Goal: Task Accomplishment & Management: Manage account settings

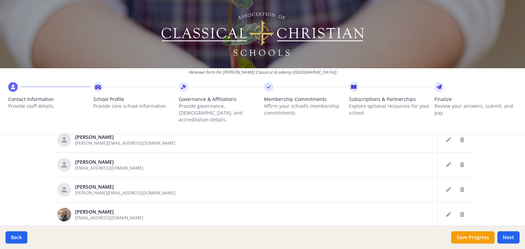
scroll to position [406, 0]
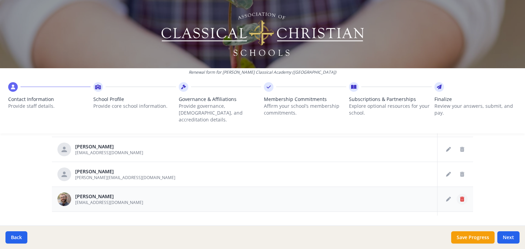
click at [460, 197] on icon "Delete staff" at bounding box center [462, 199] width 4 height 5
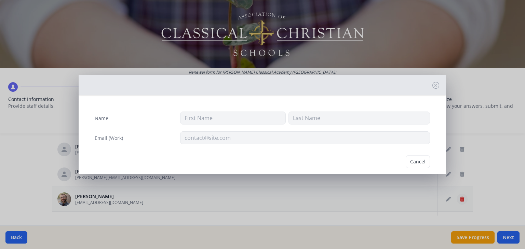
type input "Ben"
type input "[PERSON_NAME]"
type input "[EMAIL_ADDRESS][DOMAIN_NAME]"
click at [417, 160] on button "Delete" at bounding box center [418, 161] width 24 height 13
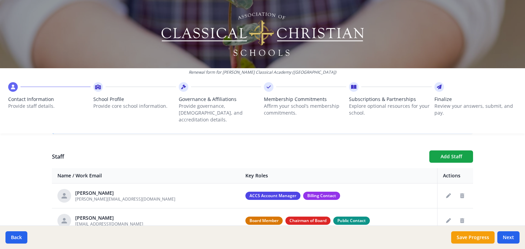
scroll to position [234, 0]
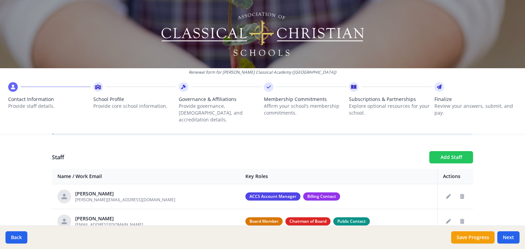
click at [453, 151] on button "Add Staff" at bounding box center [451, 157] width 44 height 12
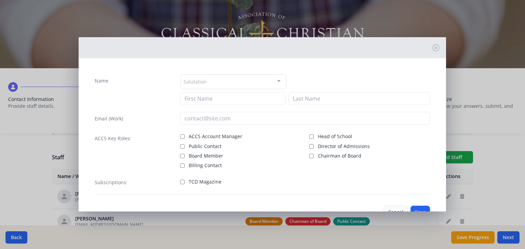
click at [394, 209] on button "Cancel" at bounding box center [395, 212] width 24 height 13
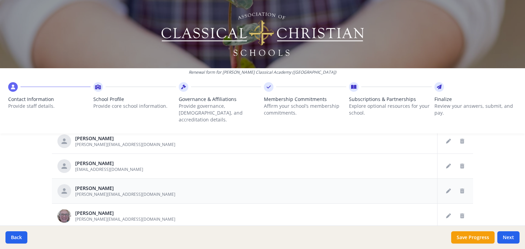
scroll to position [0, 0]
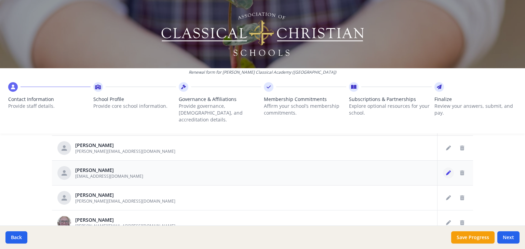
click at [446, 171] on icon "Edit staff" at bounding box center [448, 173] width 5 height 5
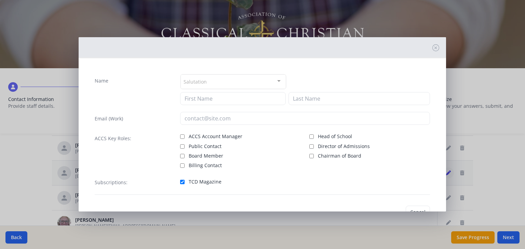
type input "[PERSON_NAME]"
type input "[EMAIL_ADDRESS][DOMAIN_NAME]"
checkbox input "true"
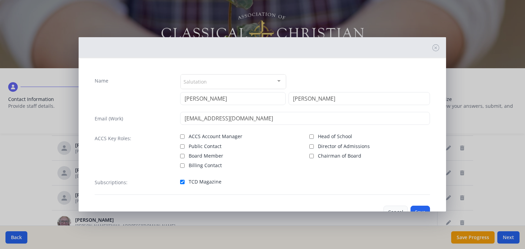
click at [396, 208] on button "Cancel" at bounding box center [395, 212] width 24 height 13
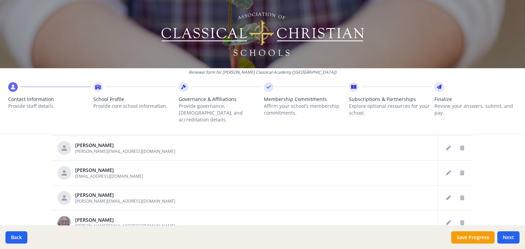
scroll to position [234, 0]
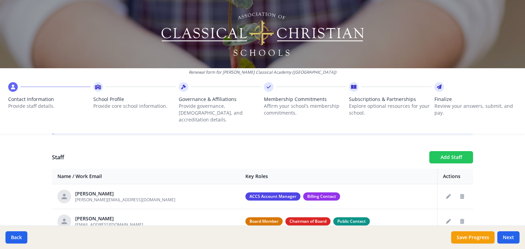
click at [444, 151] on button "Add Staff" at bounding box center [451, 157] width 44 height 12
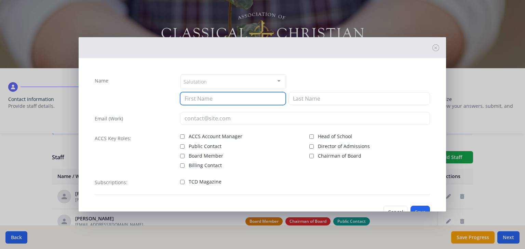
click at [186, 97] on input at bounding box center [233, 98] width 106 height 13
type input "[PERSON_NAME]"
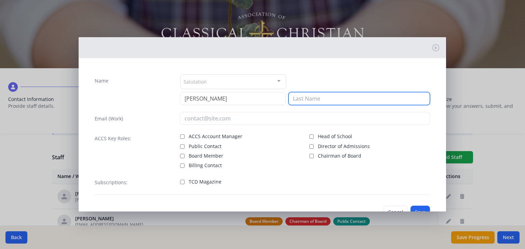
click at [292, 97] on input at bounding box center [358, 98] width 141 height 13
type input "g"
type input "[PERSON_NAME]"
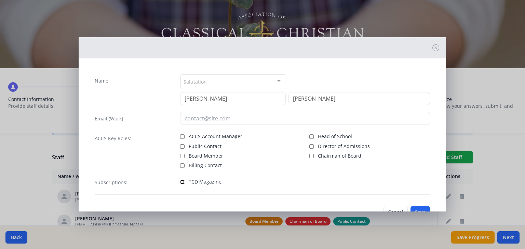
click at [180, 181] on input "TCD Magazine" at bounding box center [182, 182] width 4 height 4
checkbox input "true"
click at [416, 209] on button "Save" at bounding box center [419, 212] width 19 height 13
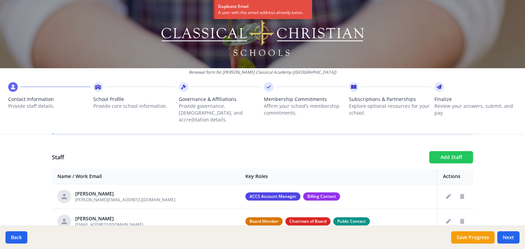
click at [460, 151] on button "Add Staff" at bounding box center [451, 157] width 44 height 12
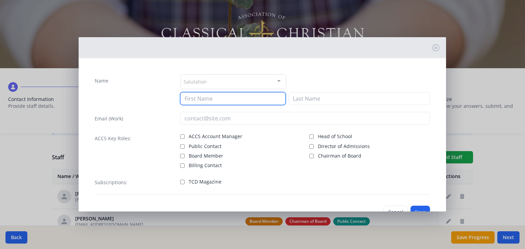
click at [192, 96] on input at bounding box center [233, 98] width 106 height 13
type input "a"
type input "[PERSON_NAME]"
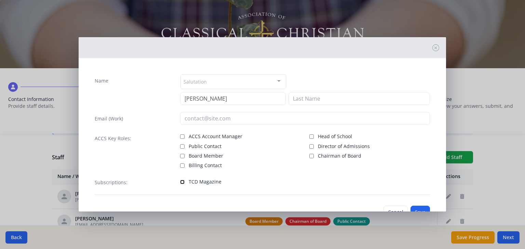
click at [180, 181] on input "TCD Magazine" at bounding box center [182, 182] width 4 height 4
checkbox input "true"
click at [417, 208] on button "Save" at bounding box center [419, 212] width 19 height 13
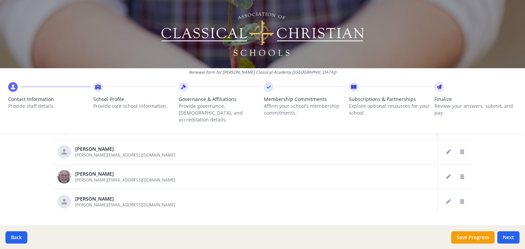
scroll to position [399, 0]
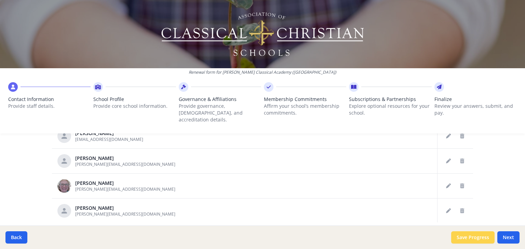
click at [464, 236] on button "Save Progress" at bounding box center [472, 238] width 43 height 12
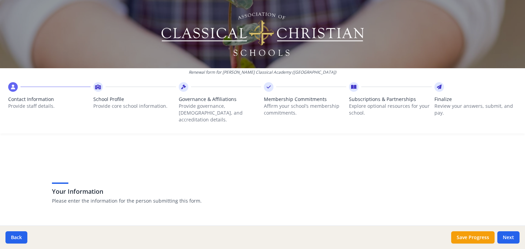
scroll to position [148, 0]
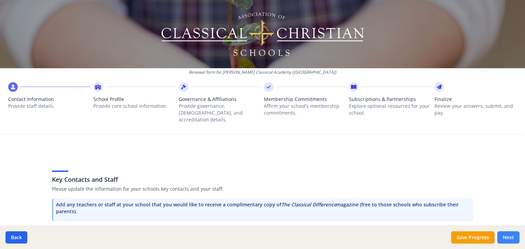
click at [507, 237] on button "Next" at bounding box center [508, 238] width 22 height 12
type input "[PHONE_NUMBER]"
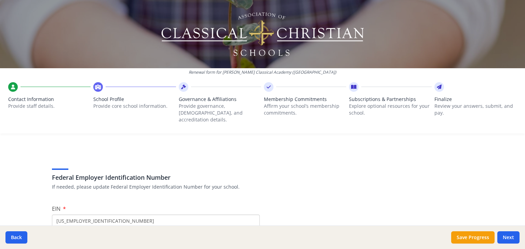
scroll to position [0, 0]
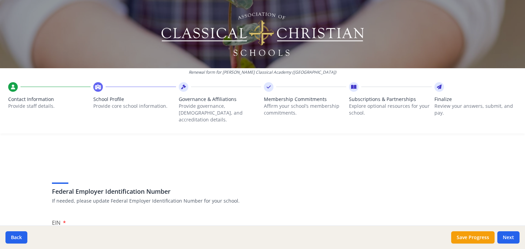
click at [40, 101] on span "Contact Information" at bounding box center [49, 99] width 82 height 7
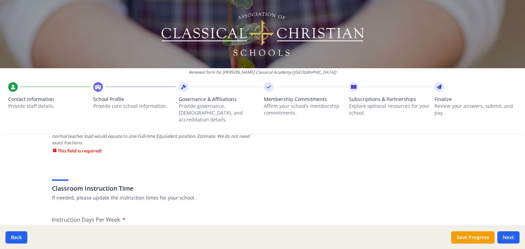
scroll to position [566, 0]
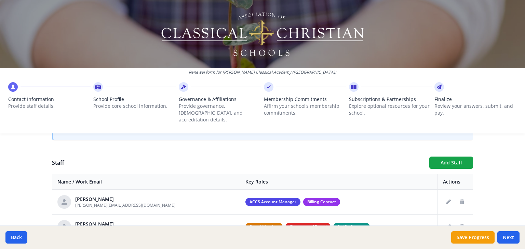
scroll to position [224, 0]
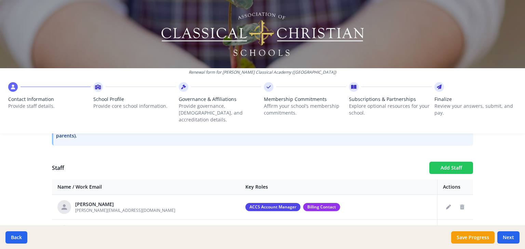
click at [440, 162] on button "Add Staff" at bounding box center [451, 168] width 44 height 12
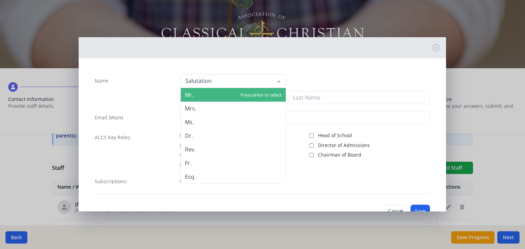
click at [202, 95] on span "Mr." at bounding box center [233, 95] width 105 height 14
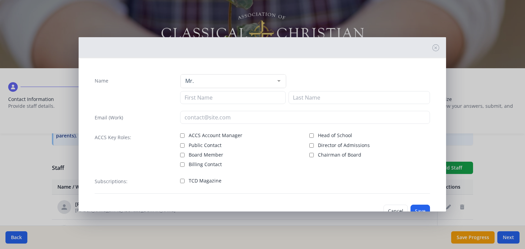
click at [350, 80] on div "Mr. Mr. Mrs. Ms. Dr. Rev. Fr. Esq. No elements found. Consider changing the sea…" at bounding box center [305, 81] width 250 height 14
click at [208, 97] on input at bounding box center [233, 97] width 106 height 13
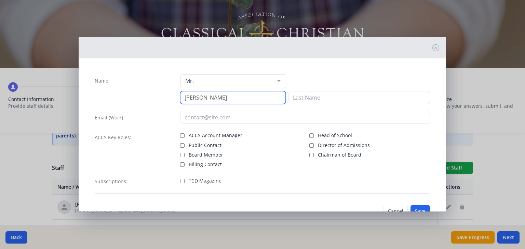
type input "[PERSON_NAME]"
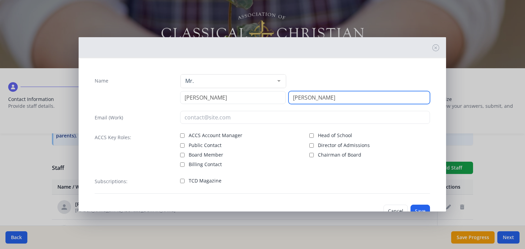
type input "Nicholson"
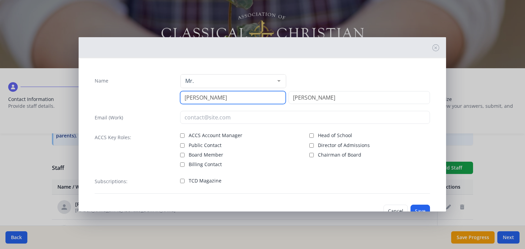
drag, startPoint x: 199, startPoint y: 98, endPoint x: 237, endPoint y: 102, distance: 38.8
click at [237, 102] on input "[PERSON_NAME]" at bounding box center [233, 97] width 106 height 13
type input "[PERSON_NAME]"
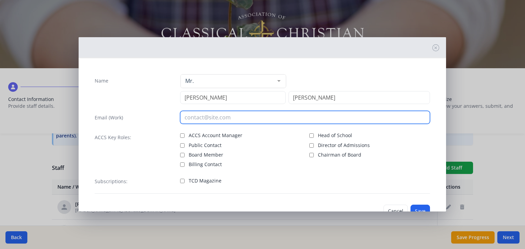
click at [204, 119] on input "email" at bounding box center [305, 117] width 250 height 13
type input "knox.nicholsonb@gmail.com"
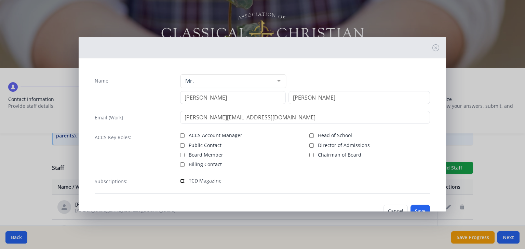
click at [182, 181] on input "TCD Magazine" at bounding box center [182, 181] width 4 height 4
checkbox input "true"
click at [413, 207] on button "Save" at bounding box center [419, 211] width 19 height 13
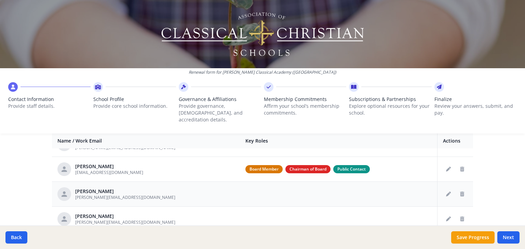
scroll to position [0, 0]
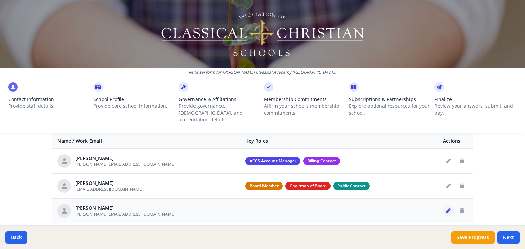
click at [446, 209] on icon "Edit staff" at bounding box center [448, 211] width 5 height 5
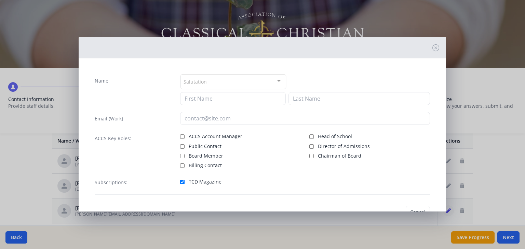
type input "Michael"
type input "Brace"
type input "[PERSON_NAME][EMAIL_ADDRESS][DOMAIN_NAME]"
checkbox input "true"
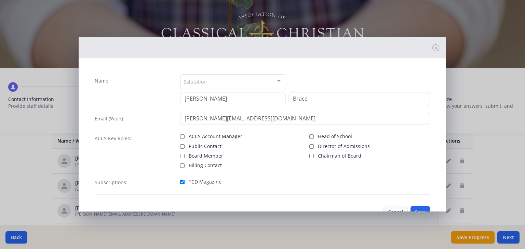
click at [394, 208] on button "Cancel" at bounding box center [395, 212] width 24 height 13
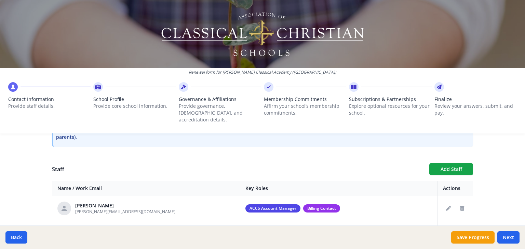
scroll to position [226, 0]
